Goal: Task Accomplishment & Management: Manage account settings

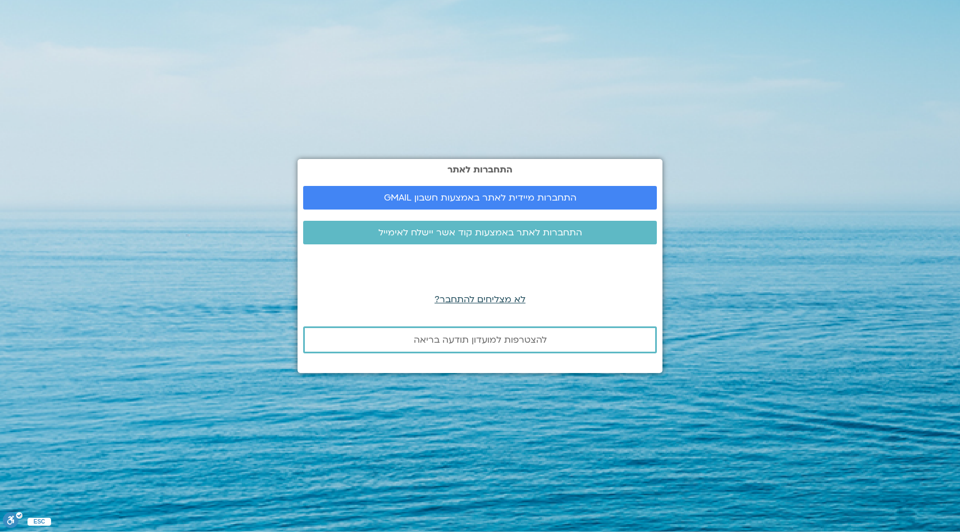
click at [459, 301] on span "לא מצליחים להתחבר?" at bounding box center [479, 299] width 91 height 12
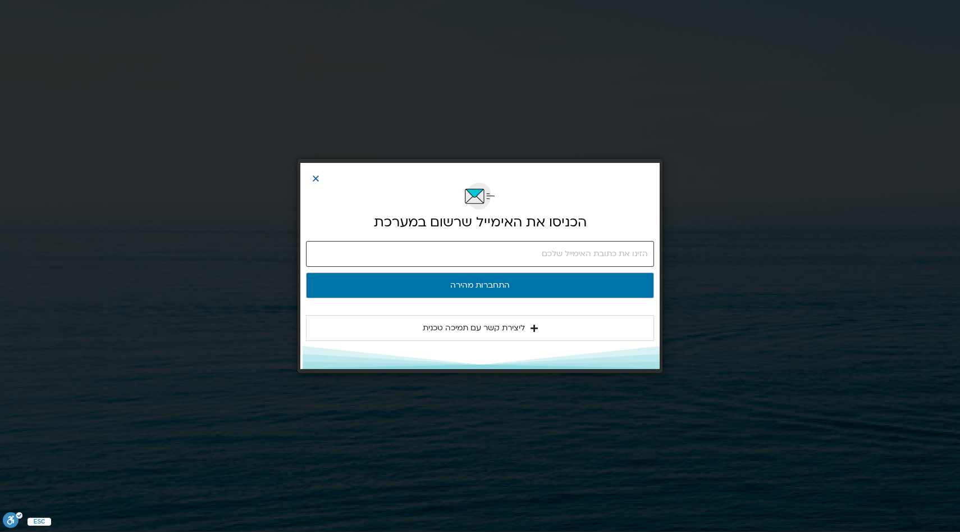
click at [481, 263] on input "email" at bounding box center [480, 254] width 348 height 26
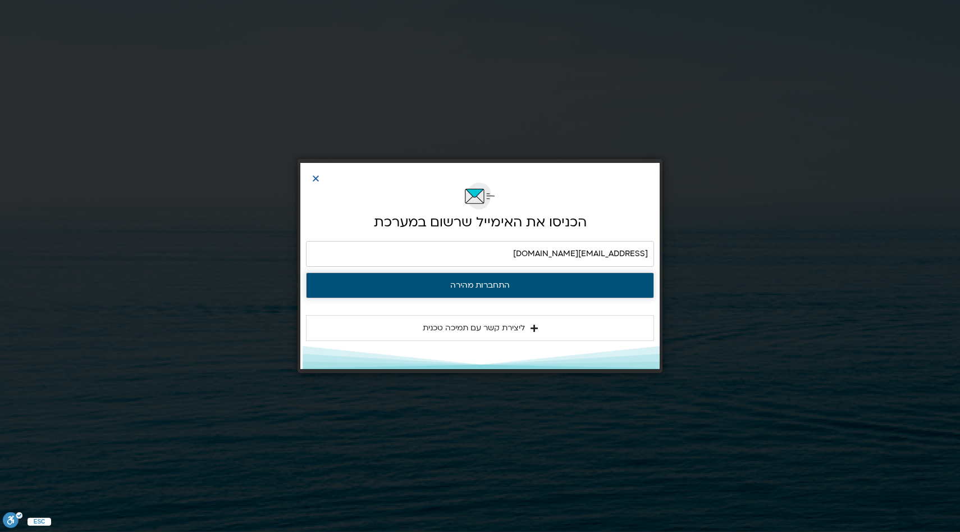
click at [482, 289] on button "התחברות מהירה" at bounding box center [480, 285] width 348 height 26
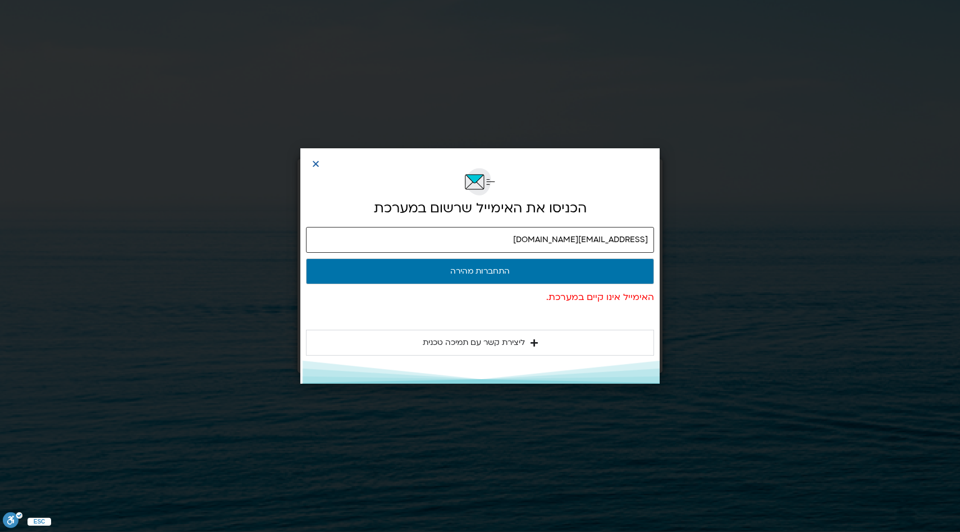
click at [594, 236] on input "shaulgo@gmail.com" at bounding box center [480, 240] width 348 height 26
paste input "gali.aviv9"
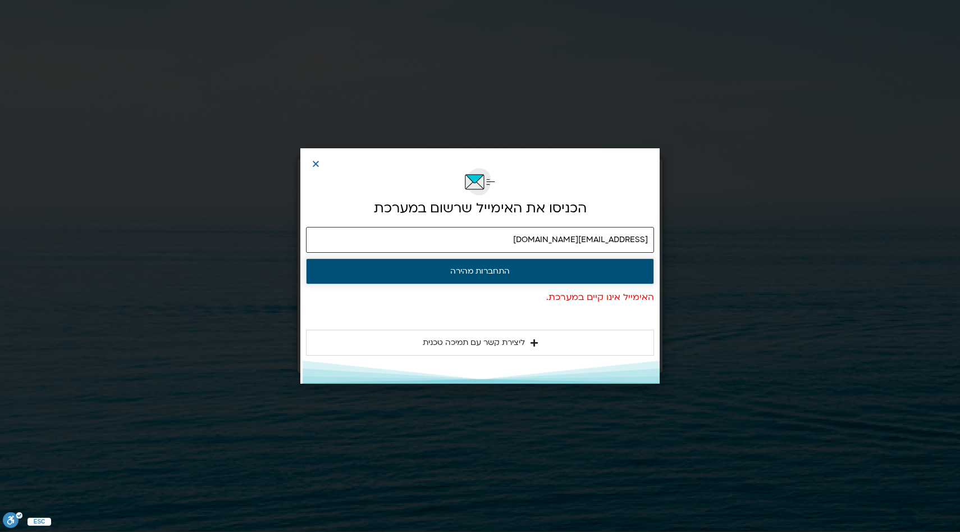
type input "gali.aviv9@gmail.com"
click at [505, 271] on button "התחברות מהירה" at bounding box center [480, 271] width 348 height 26
